Goal: Check status: Check status

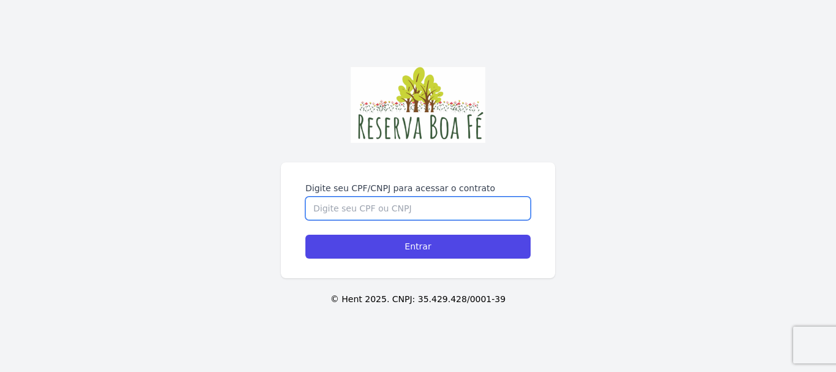
click at [419, 209] on input "Digite seu CPF/CNPJ para acessar o contrato" at bounding box center [417, 207] width 225 height 23
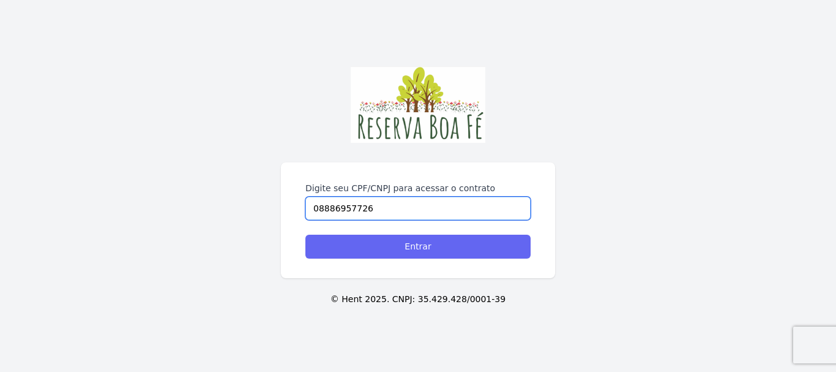
type input "08886957726"
click at [400, 244] on input "Entrar" at bounding box center [417, 246] width 225 height 24
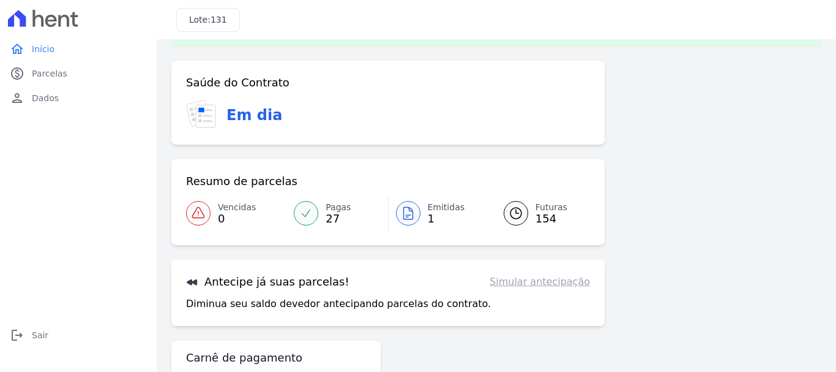
scroll to position [95, 0]
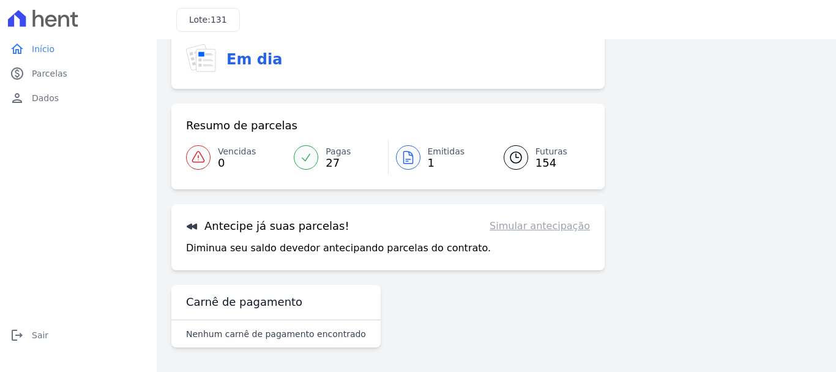
click at [534, 228] on link "Simular antecipação" at bounding box center [540, 226] width 100 height 15
click at [319, 254] on p "Diminua seu saldo devedor antecipando parcelas do contrato." at bounding box center [338, 248] width 305 height 15
click at [664, 187] on div "Saúde do Contrato Em dia Resumo de parcelas Vencidas 0 Pagas 27 Emitidas 1 Futu…" at bounding box center [496, 181] width 650 height 352
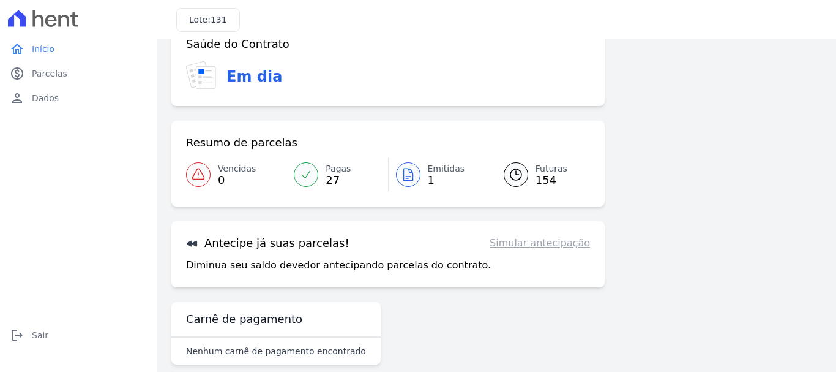
scroll to position [49, 0]
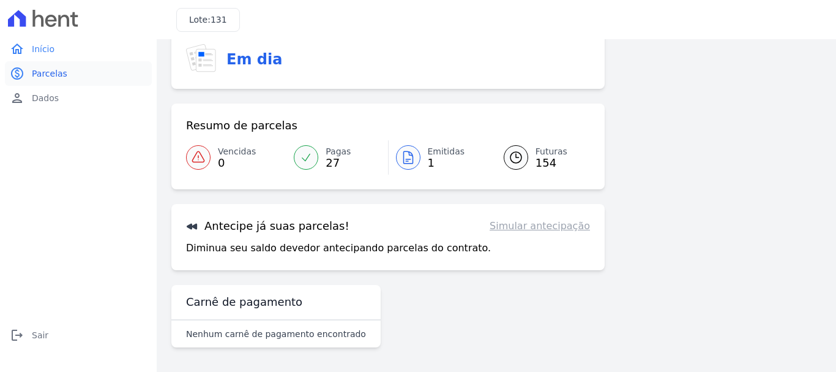
click at [34, 72] on span "Parcelas" at bounding box center [50, 73] width 36 height 12
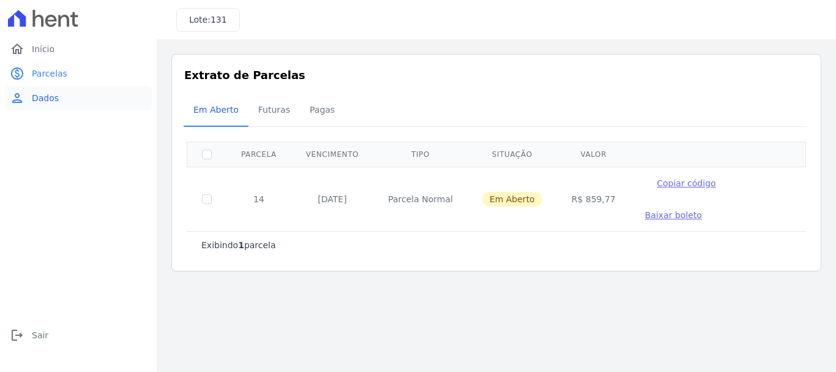
click at [37, 92] on span "Dados" at bounding box center [45, 98] width 27 height 12
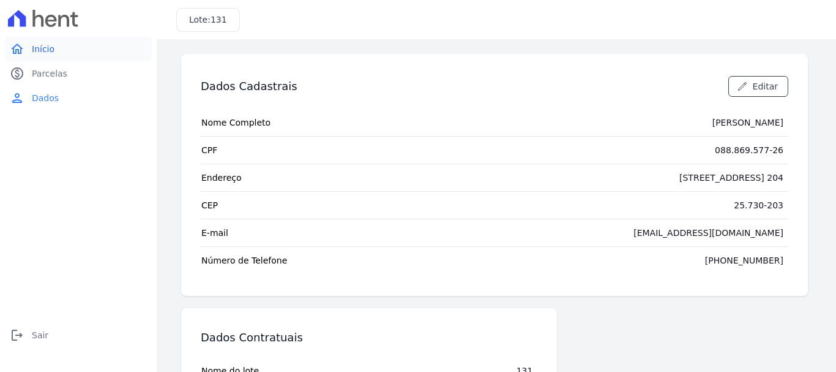
click at [34, 42] on link "home Início" at bounding box center [78, 49] width 147 height 24
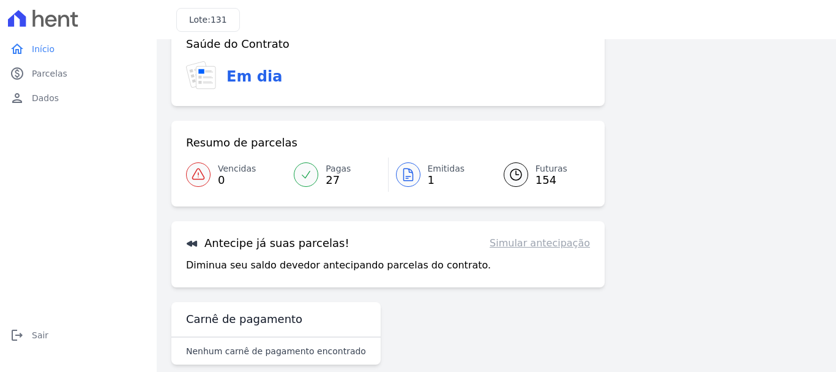
scroll to position [49, 0]
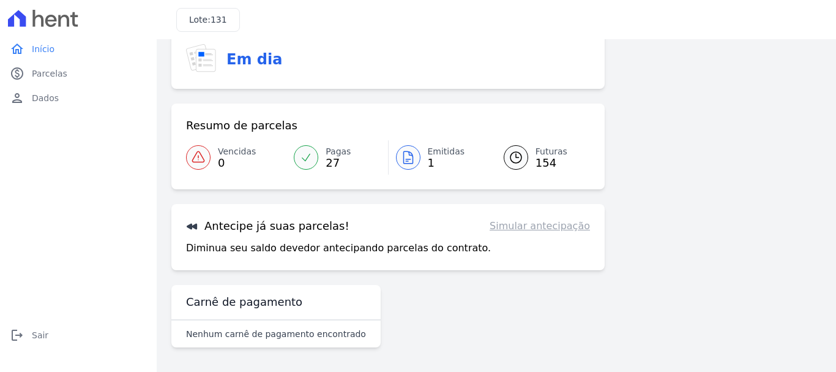
click at [443, 228] on div "Antecipe já suas parcelas! Simular antecipação" at bounding box center [388, 226] width 404 height 15
click at [596, 280] on div "Saúde do Contrato Em dia Resumo de parcelas Vencidas 0 Pagas 27 Emitidas 1 Futu…" at bounding box center [387, 178] width 433 height 347
click at [544, 226] on link "Simular antecipação" at bounding box center [540, 226] width 100 height 15
